Goal: Use online tool/utility: Utilize a website feature to perform a specific function

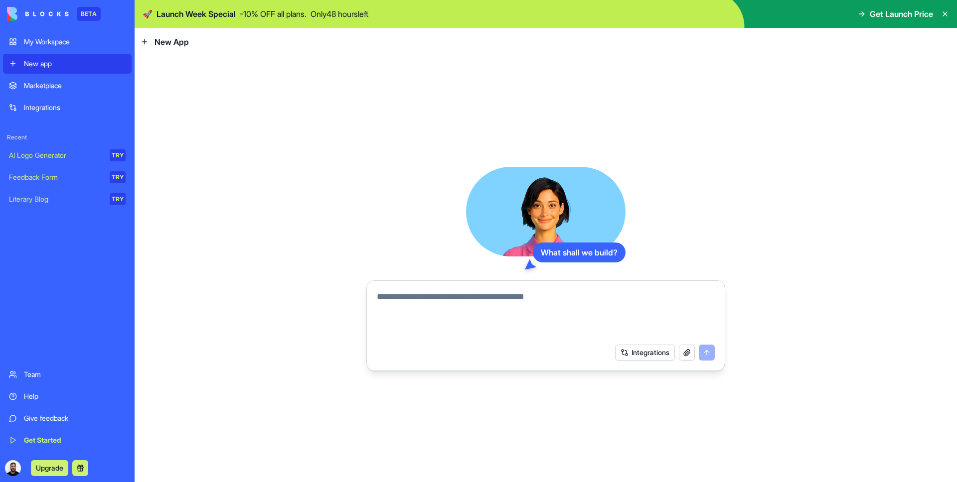
click at [502, 286] on div at bounding box center [546, 312] width 350 height 54
click at [444, 297] on textarea at bounding box center [546, 315] width 338 height 48
type textarea "**********"
click at [701, 352] on button "submit" at bounding box center [707, 353] width 16 height 16
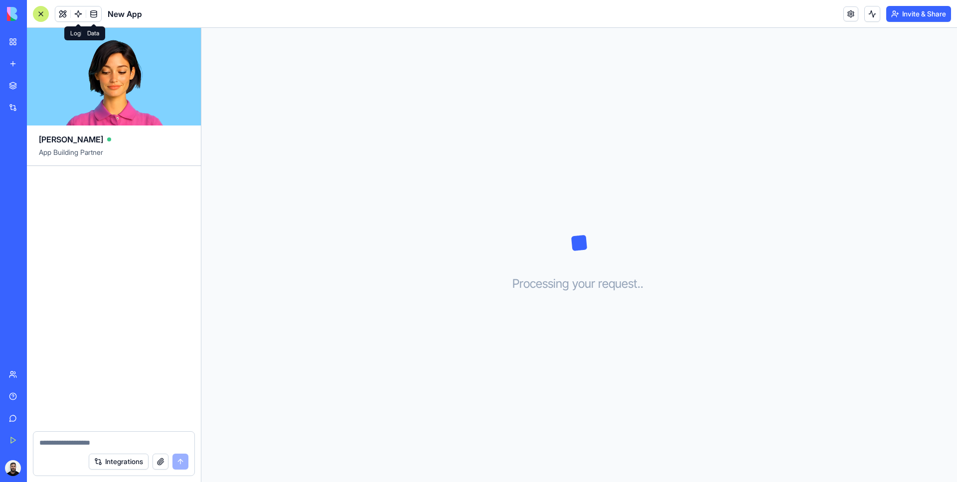
click at [87, 12] on link at bounding box center [93, 13] width 15 height 15
click at [88, 12] on link at bounding box center [93, 13] width 15 height 15
click at [348, 101] on div "Processing your request . . ." at bounding box center [578, 255] width 755 height 454
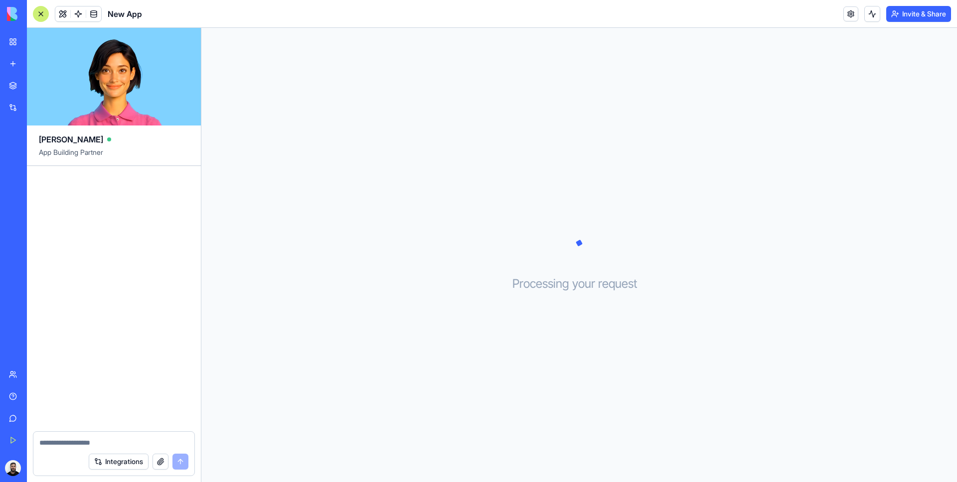
click at [348, 101] on div "Processing your request . . ." at bounding box center [578, 255] width 755 height 454
click at [43, 93] on link "Marketplace" at bounding box center [23, 86] width 40 height 20
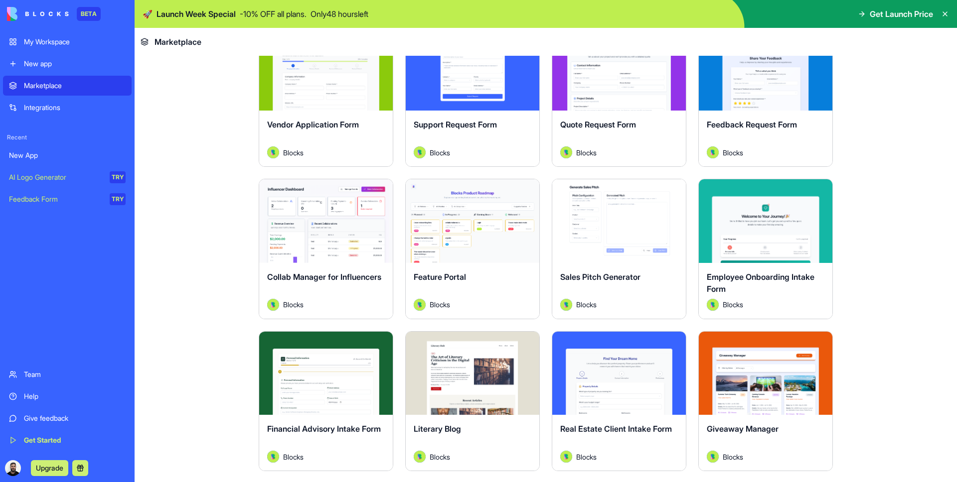
scroll to position [687, 0]
click at [601, 126] on span "Quote Request Form" at bounding box center [598, 125] width 76 height 10
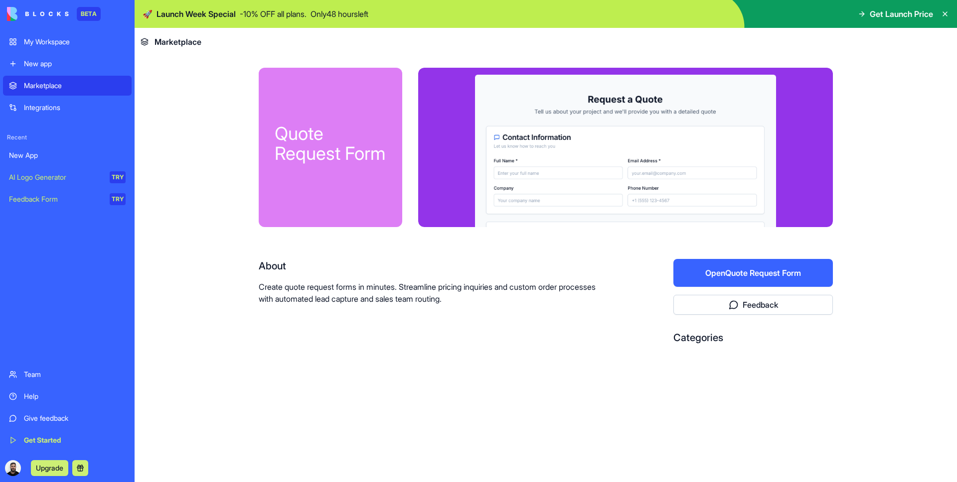
click at [295, 415] on div "Quote Request Form About Create quote request forms in minutes. Streamline pric…" at bounding box center [546, 242] width 574 height 349
click at [66, 179] on div "AI Logo Generator" at bounding box center [56, 177] width 94 height 10
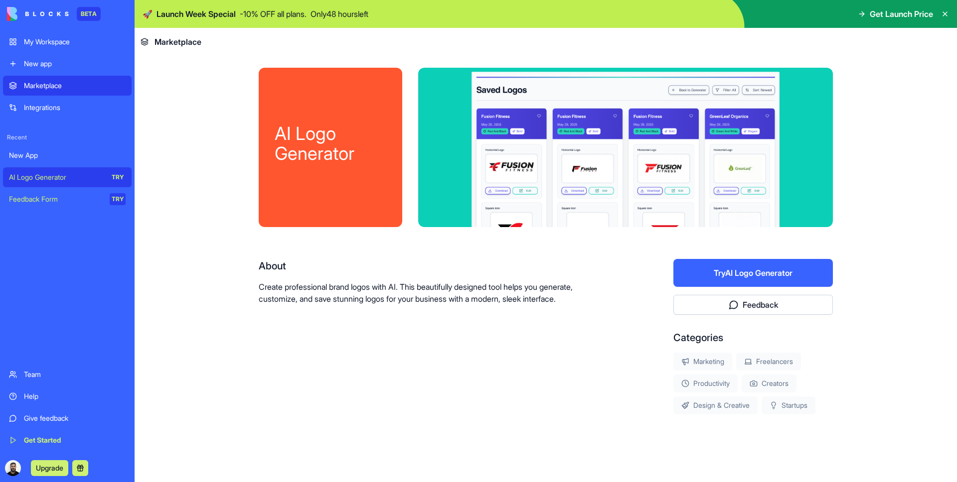
click at [186, 198] on main "AI Logo Generator About Create professional brand logos with AI. This beautiful…" at bounding box center [546, 269] width 822 height 427
click at [86, 57] on link "New app" at bounding box center [67, 64] width 129 height 20
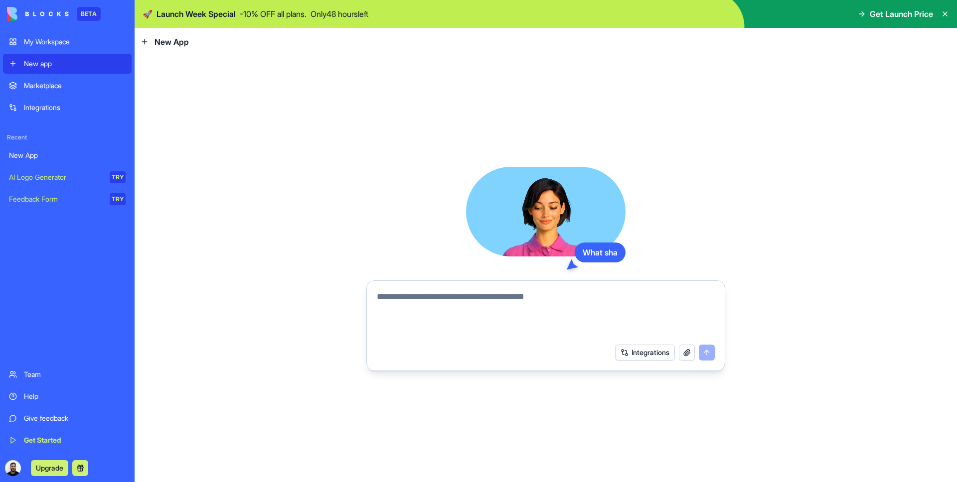
click at [217, 191] on div "What sha Integrations" at bounding box center [546, 269] width 822 height 427
click at [452, 304] on textarea at bounding box center [546, 315] width 338 height 48
click at [261, 219] on div "What shall we build? Integrations" at bounding box center [546, 269] width 822 height 427
click at [43, 90] on div "Marketplace" at bounding box center [75, 86] width 102 height 10
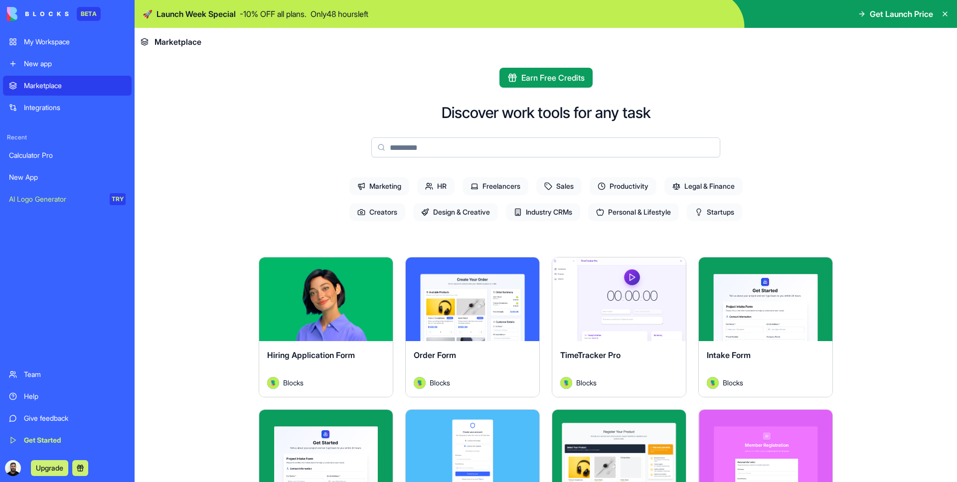
click at [564, 189] on span "Sales" at bounding box center [558, 186] width 45 height 18
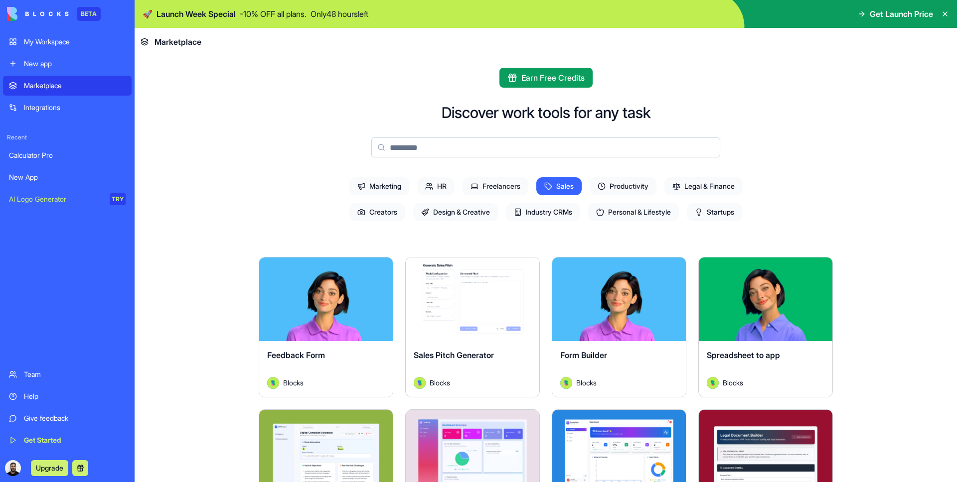
click at [575, 363] on div "Form Builder" at bounding box center [619, 363] width 118 height 28
click at [641, 274] on div "Explore" at bounding box center [619, 300] width 134 height 84
click at [620, 300] on button "Explore" at bounding box center [618, 299] width 75 height 20
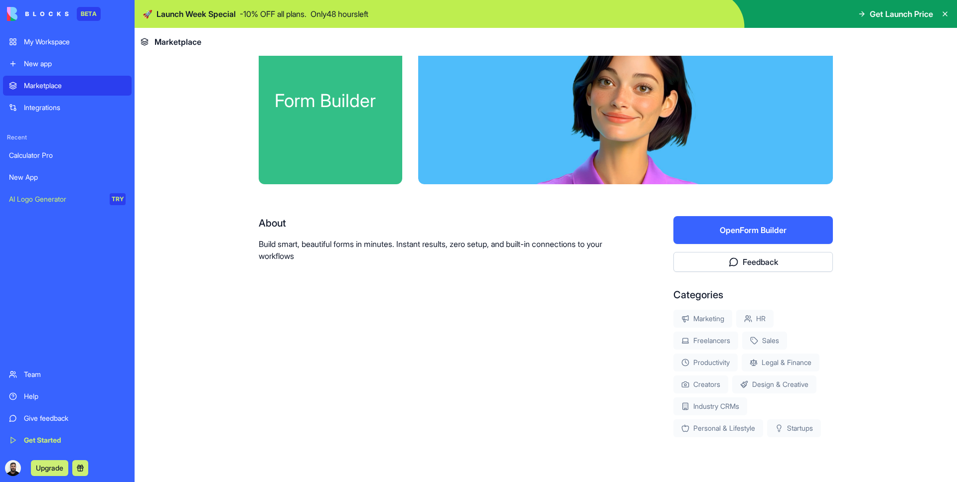
scroll to position [43, 0]
click at [766, 232] on button "Open Form Builder" at bounding box center [752, 230] width 159 height 28
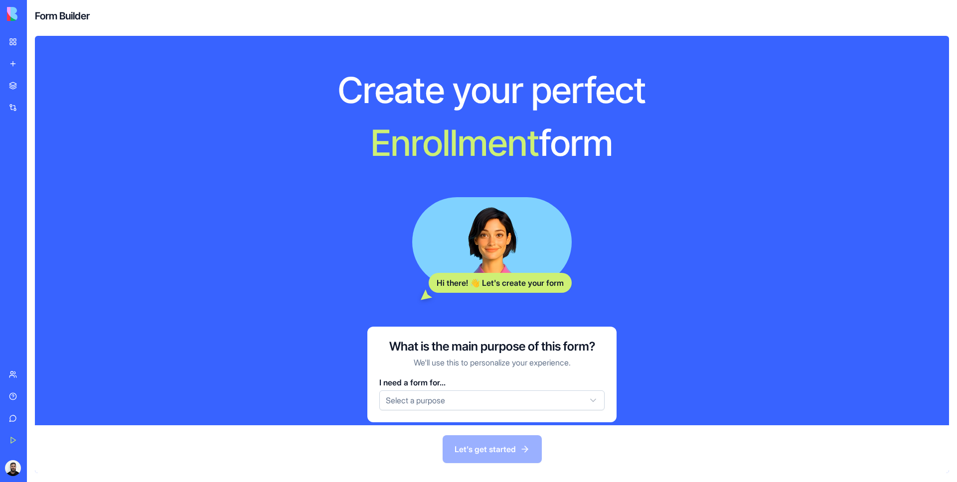
drag, startPoint x: 547, startPoint y: 280, endPoint x: 365, endPoint y: 282, distance: 182.4
click at [365, 282] on div "Hi there! 👋 Let's create your form" at bounding box center [491, 242] width 359 height 90
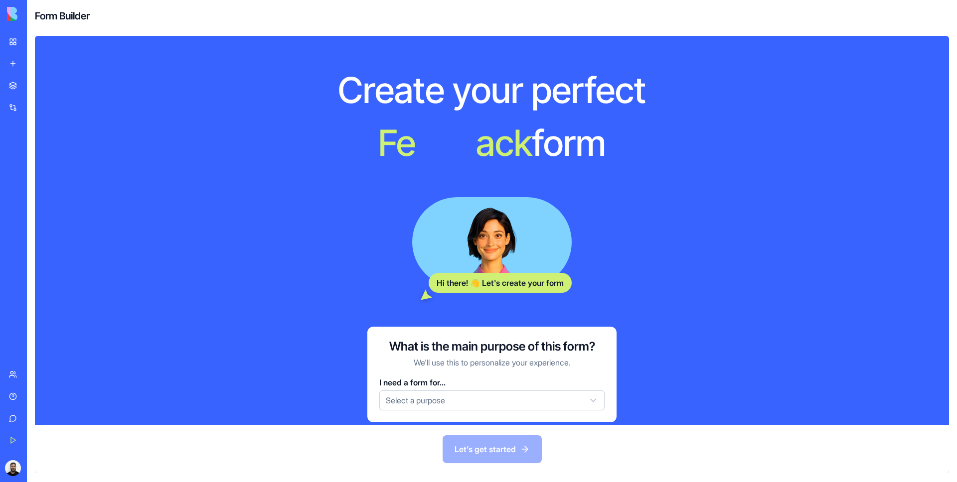
click at [481, 298] on div "Create your perfect F e e d b a c k form Hi there! 👋 Let's create your form Wha…" at bounding box center [492, 245] width 446 height 355
click at [512, 289] on div "Hi there! 👋 Let's create your form" at bounding box center [499, 283] width 143 height 20
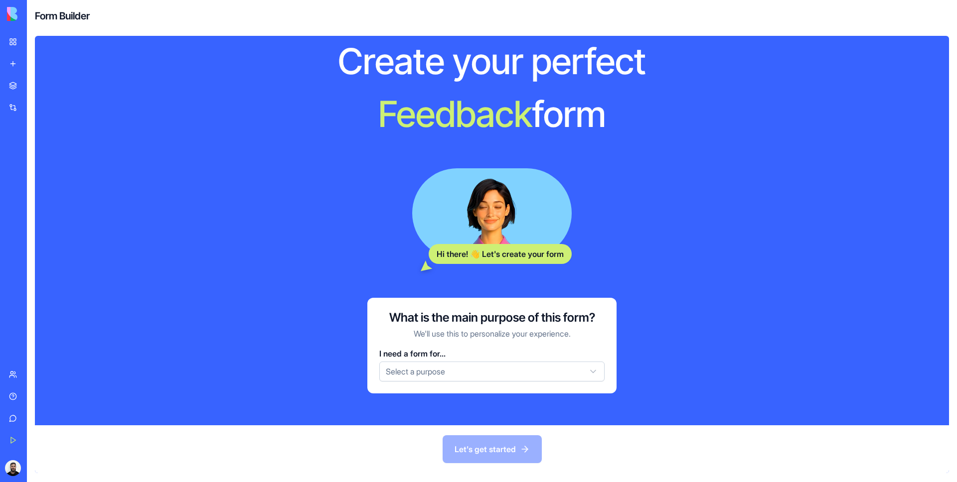
click at [503, 361] on div "I need a form for... Select a purpose" at bounding box center [491, 365] width 225 height 34
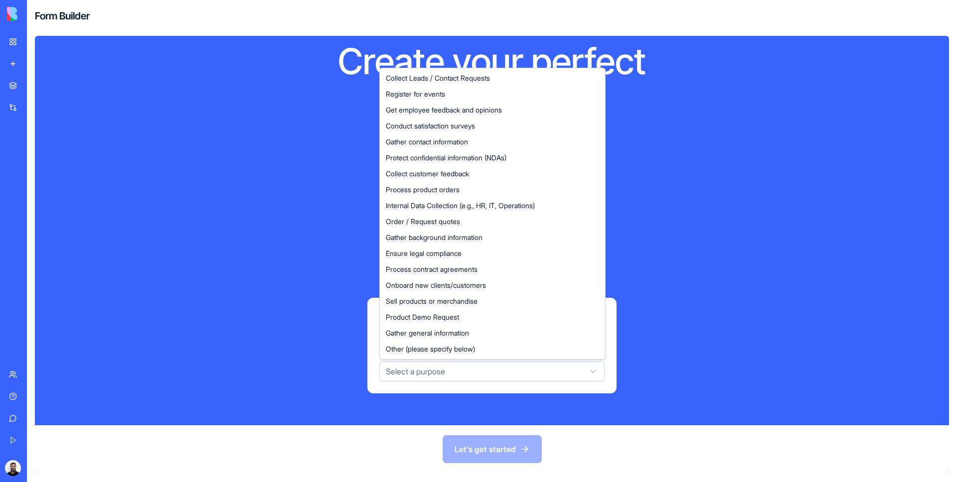
click at [494, 374] on html "BETA My Workspace New app Marketplace Integrations Recent Calculator Pro New Ap…" at bounding box center [478, 241] width 957 height 482
click at [212, 253] on html "BETA My Workspace New app Marketplace Integrations Recent Calculator Pro New Ap…" at bounding box center [478, 241] width 957 height 482
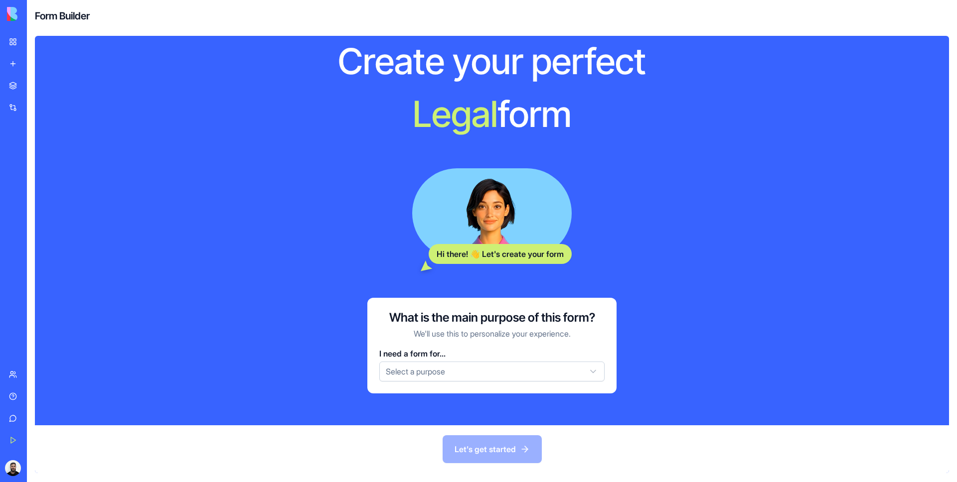
click at [37, 37] on div "My Workspace" at bounding box center [30, 42] width 13 height 10
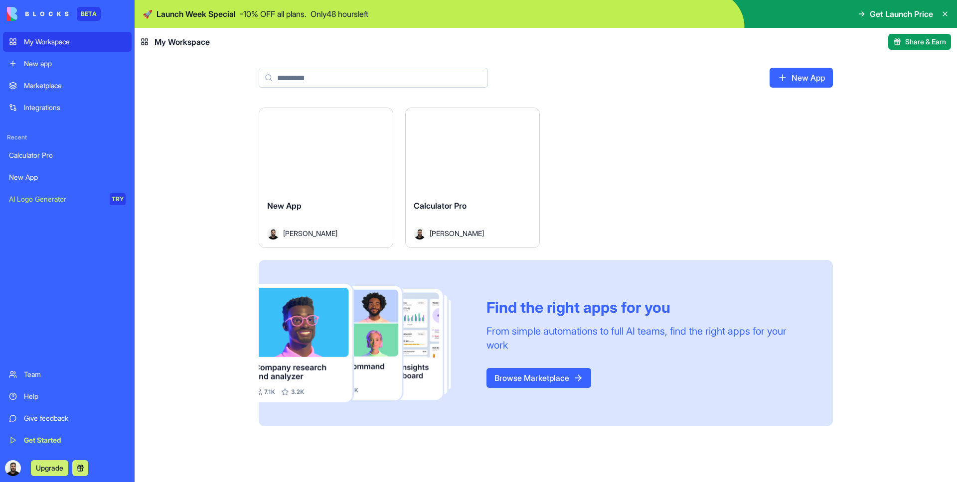
click at [44, 77] on link "Marketplace" at bounding box center [67, 86] width 129 height 20
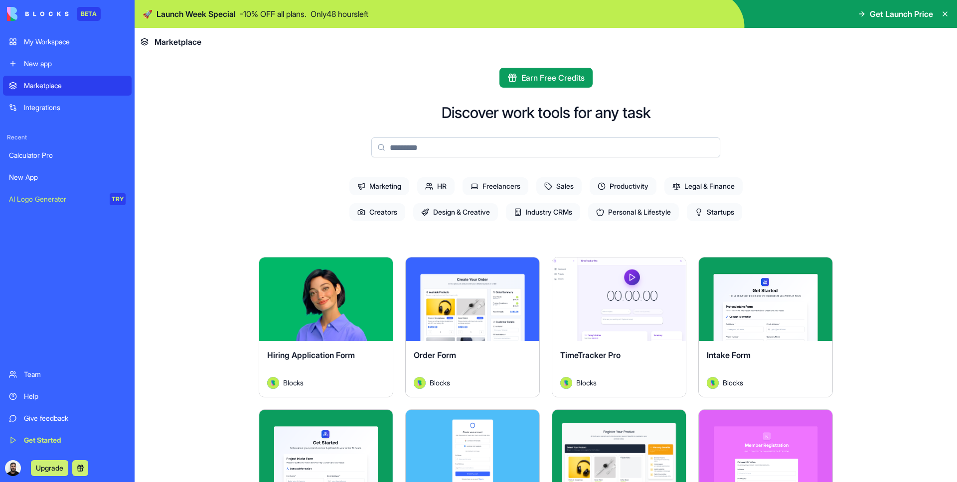
click at [44, 116] on link "Integrations" at bounding box center [67, 108] width 129 height 20
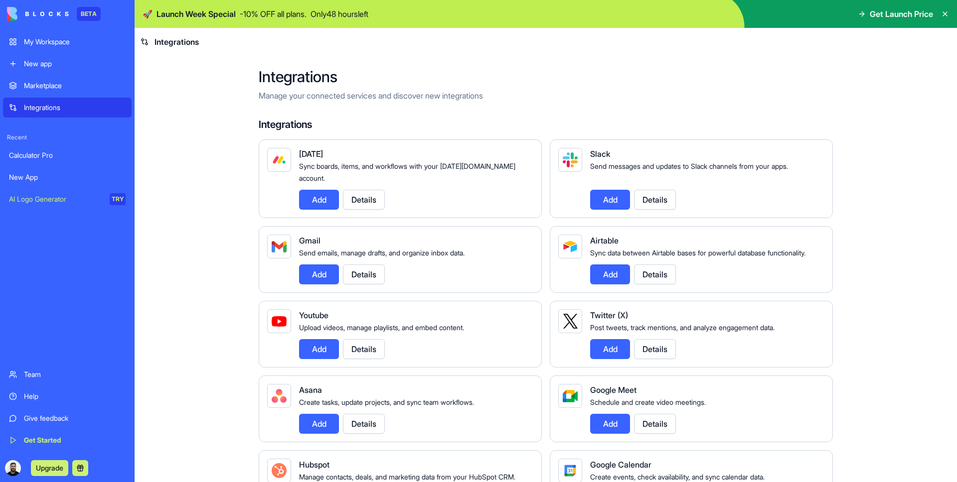
click at [42, 149] on link "Calculator Pro" at bounding box center [67, 155] width 129 height 20
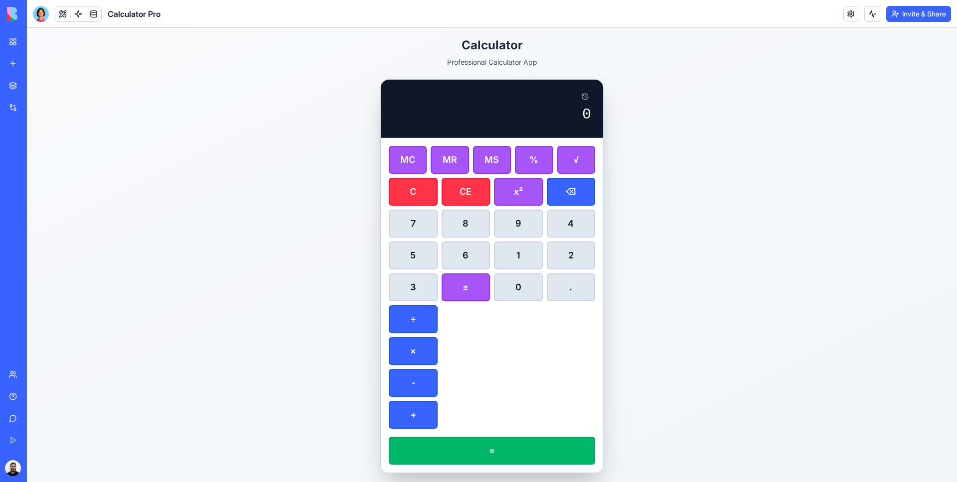
click at [181, 126] on div "Calculator Professional Calculator App 0 MC MR MS % √ C CE x² ⌫ 7 8 9 4 5 6 1 2…" at bounding box center [492, 255] width 930 height 454
click at [16, 24] on div "BETA" at bounding box center [13, 14] width 21 height 28
click at [14, 38] on link "My Workspace" at bounding box center [23, 42] width 40 height 20
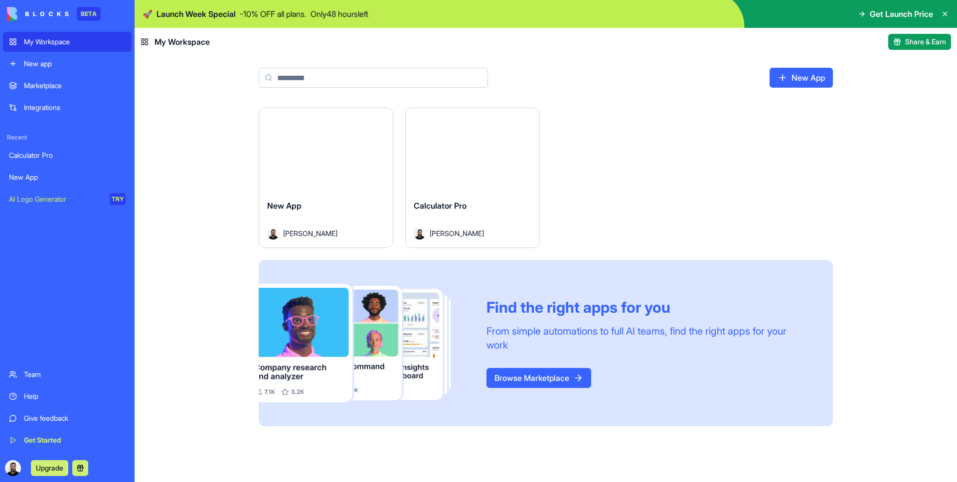
click at [30, 69] on link "New app" at bounding box center [67, 64] width 129 height 20
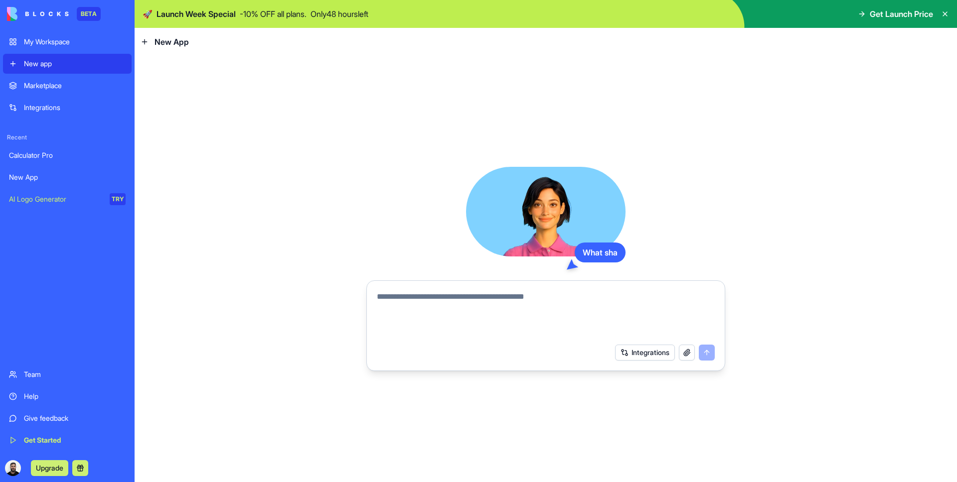
click at [30, 87] on div "Marketplace" at bounding box center [75, 86] width 102 height 10
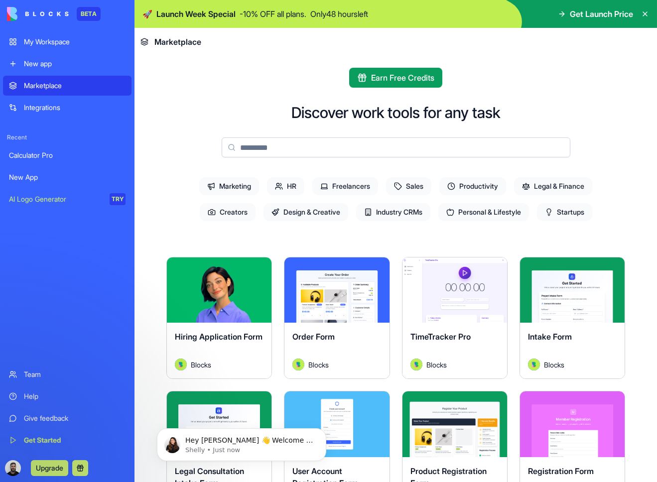
click at [605, 222] on div "Marketing HR Freelancers Sales Productivity Legal & Finance Creators Design & C…" at bounding box center [396, 199] width 446 height 52
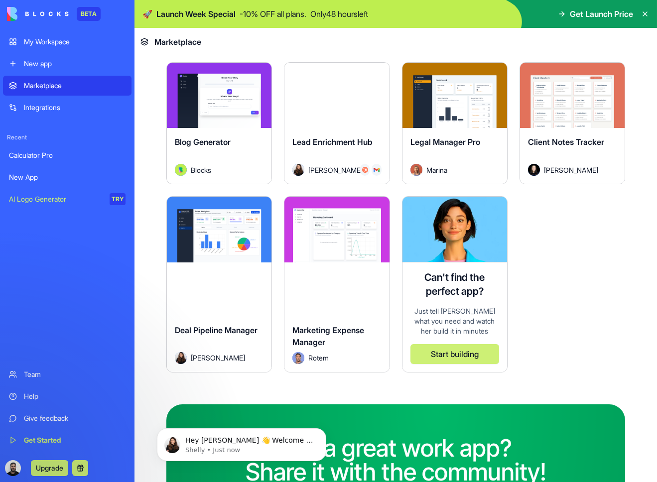
scroll to position [2494, 0]
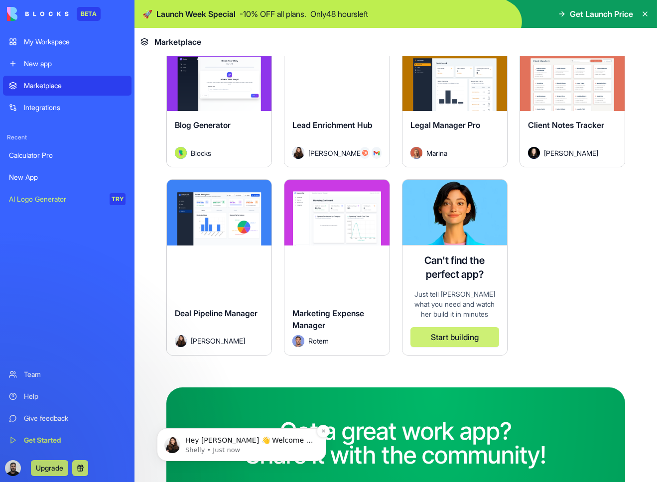
click at [217, 446] on p "Shelly • Just now" at bounding box center [249, 450] width 129 height 9
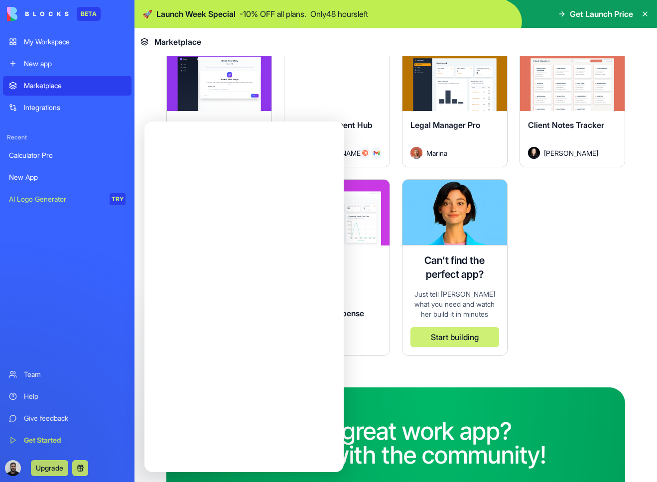
scroll to position [0, 0]
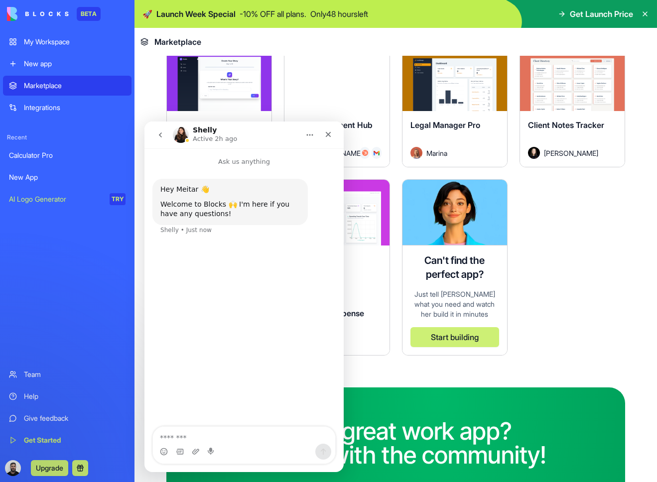
click at [184, 136] on img "Intercom messenger" at bounding box center [181, 135] width 16 height 16
click at [323, 138] on div "Close" at bounding box center [328, 135] width 18 height 18
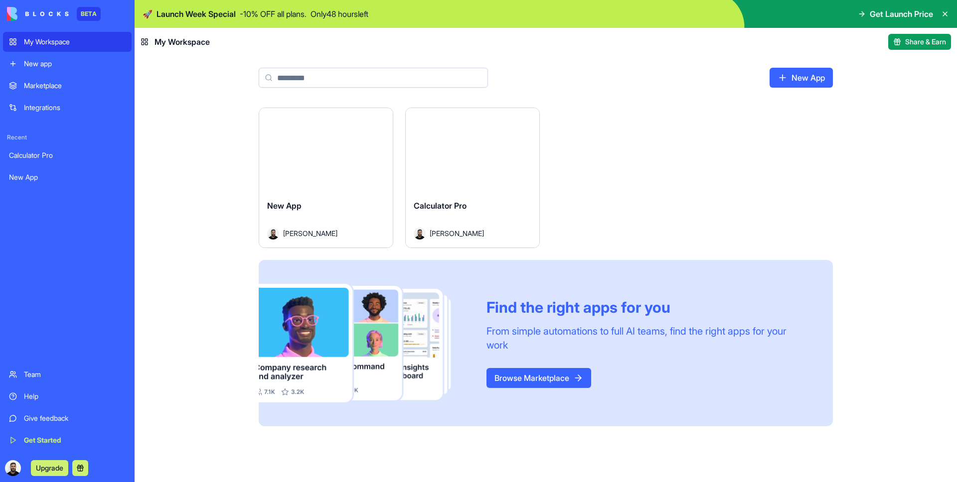
click at [199, 220] on div "Launch New App Meitar [PERSON_NAME] Launch Calculator Pro Meitar [PERSON_NAME] …" at bounding box center [546, 295] width 822 height 375
click at [449, 186] on div "Launch" at bounding box center [473, 150] width 134 height 84
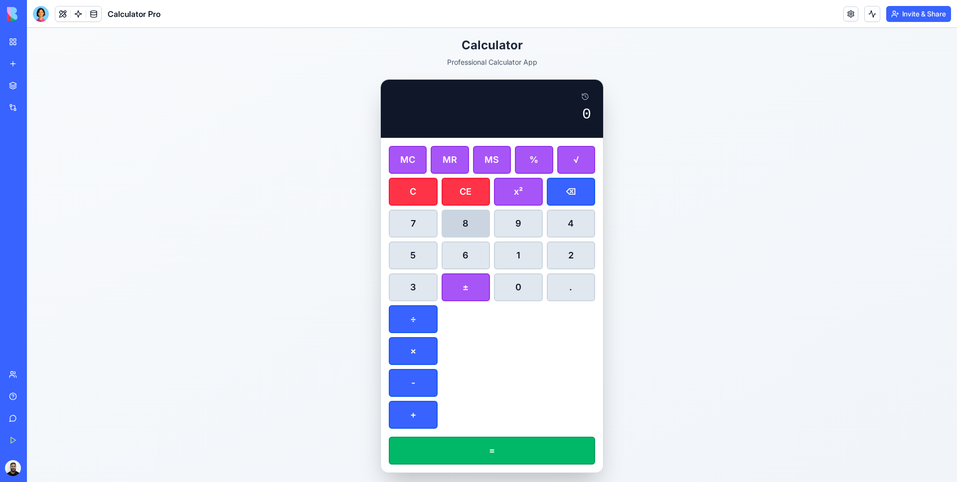
click at [447, 221] on button "8" at bounding box center [465, 224] width 49 height 28
click at [511, 191] on button "x²" at bounding box center [518, 192] width 49 height 28
click at [449, 246] on button "6" at bounding box center [465, 256] width 49 height 28
click at [532, 187] on button "x²" at bounding box center [518, 192] width 49 height 28
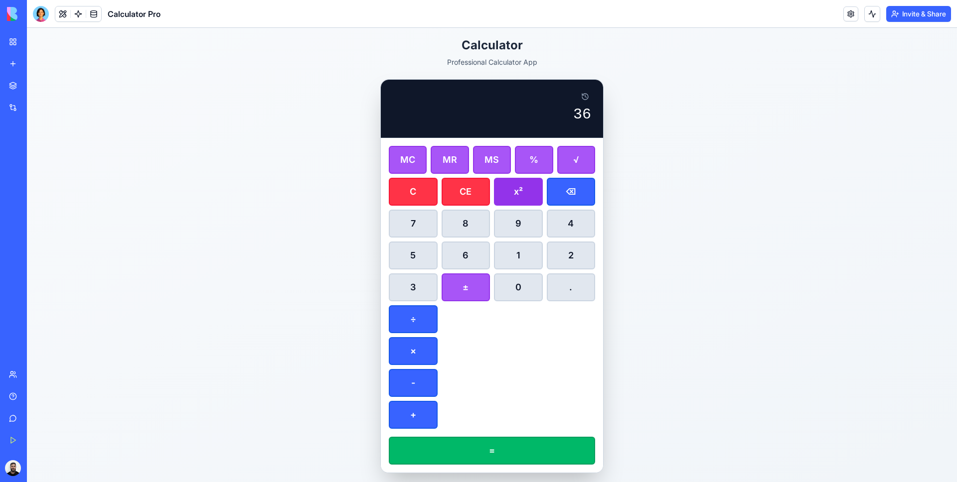
click at [532, 187] on button "x²" at bounding box center [518, 192] width 49 height 28
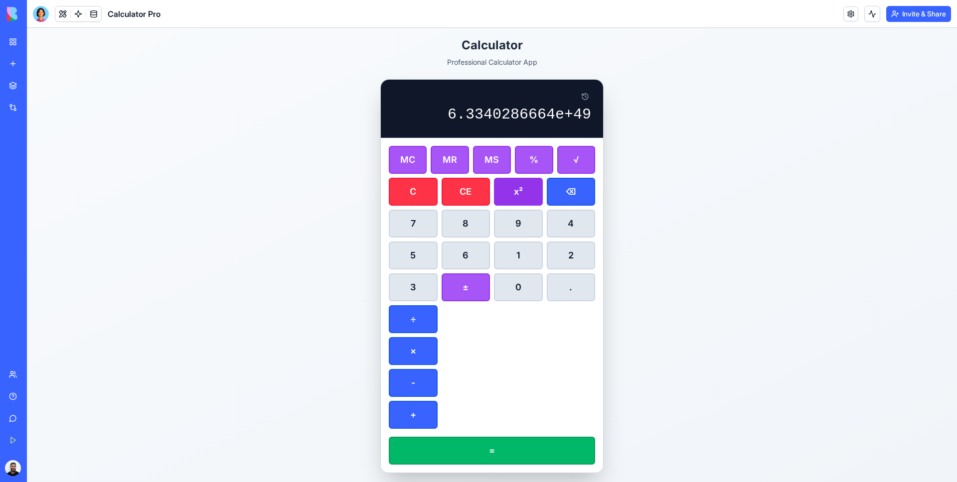
click at [532, 187] on button "x²" at bounding box center [518, 192] width 49 height 28
click at [410, 422] on button "+" at bounding box center [413, 415] width 49 height 28
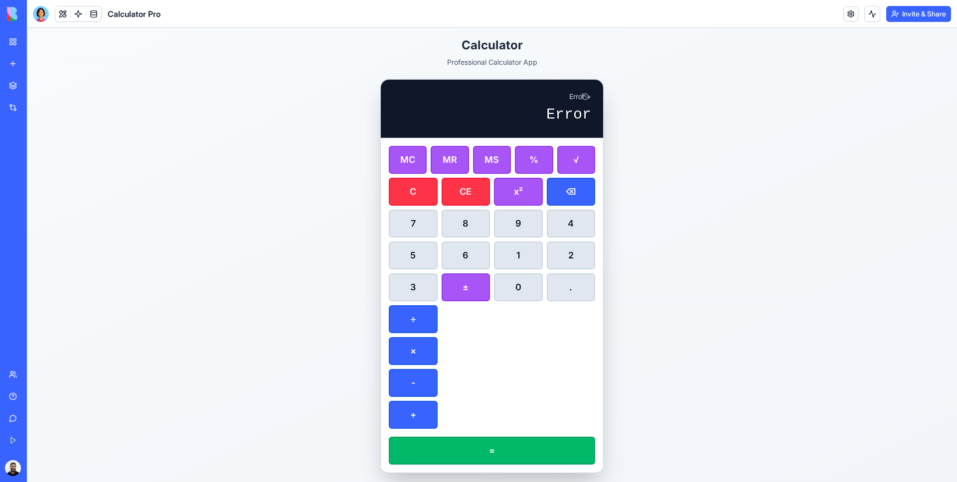
click at [185, 205] on div "Calculator Professional Calculator App Error + Error MC MR MS % √ C CE x² ⌫ 7 8…" at bounding box center [492, 255] width 930 height 454
